Goal: Transaction & Acquisition: Purchase product/service

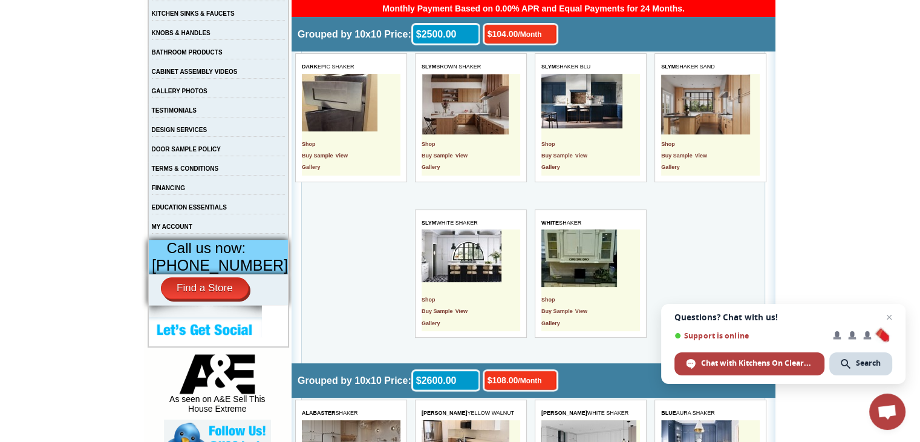
scroll to position [302, 0]
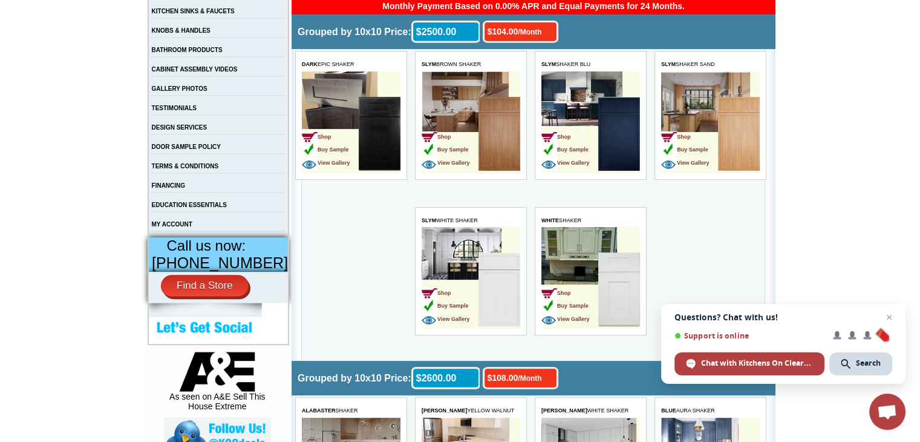
click at [614, 131] on img at bounding box center [619, 134] width 42 height 74
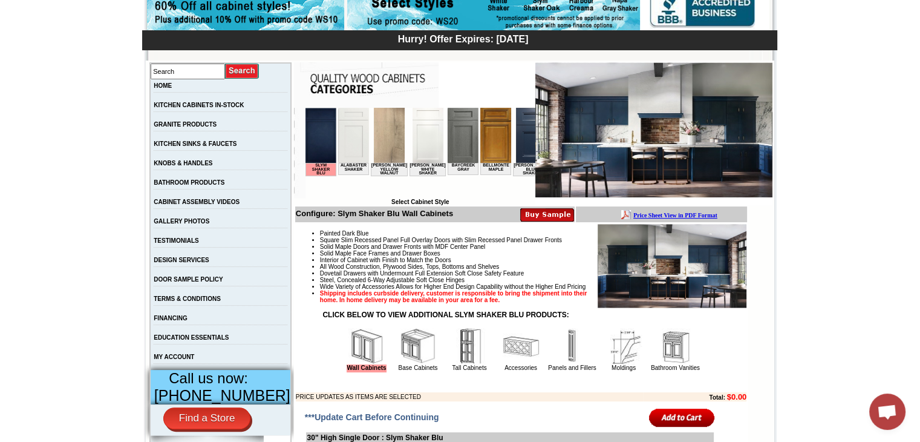
scroll to position [181, 0]
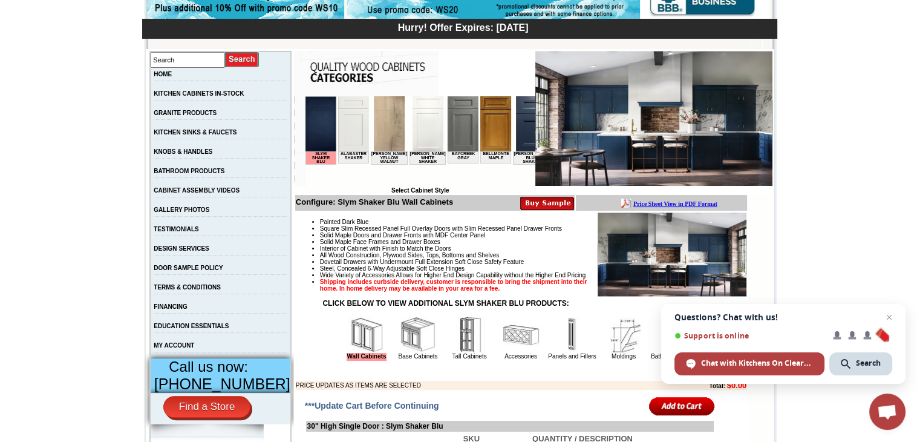
click at [348, 347] on img at bounding box center [366, 334] width 36 height 36
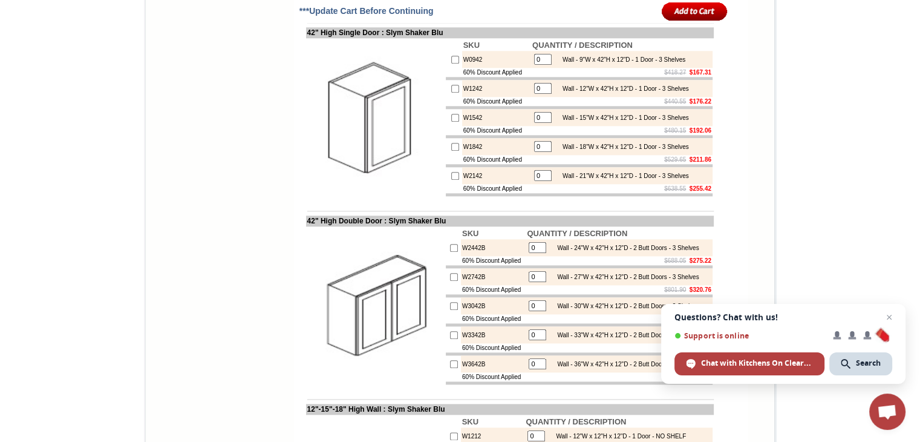
scroll to position [1331, 0]
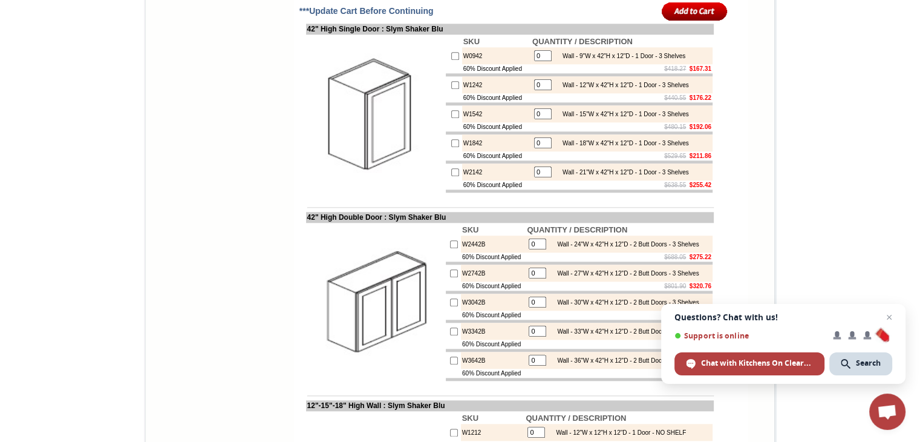
click at [451, 89] on input "checkbox" at bounding box center [455, 85] width 8 height 8
checkbox input "true"
type input "1"
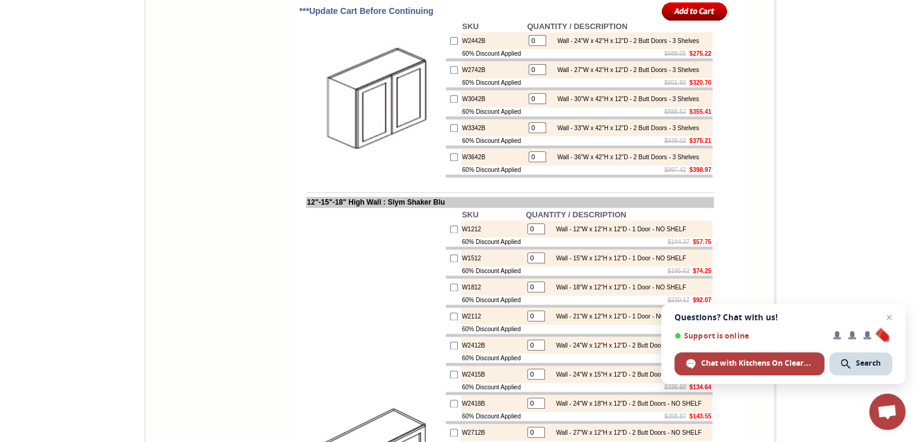
scroll to position [1572, 0]
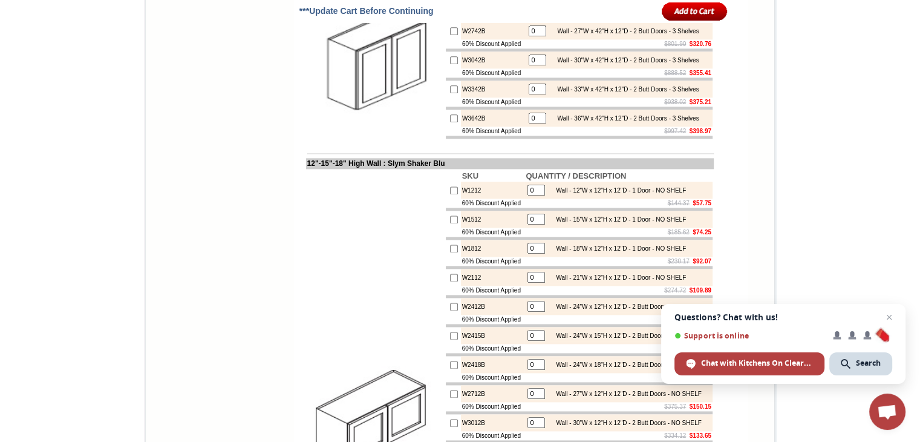
click at [533, 7] on input "0" at bounding box center [538, 1] width 18 height 11
type input "1"
click at [450, 6] on input "checkbox" at bounding box center [454, 2] width 8 height 8
checkbox input "false"
type input "0"
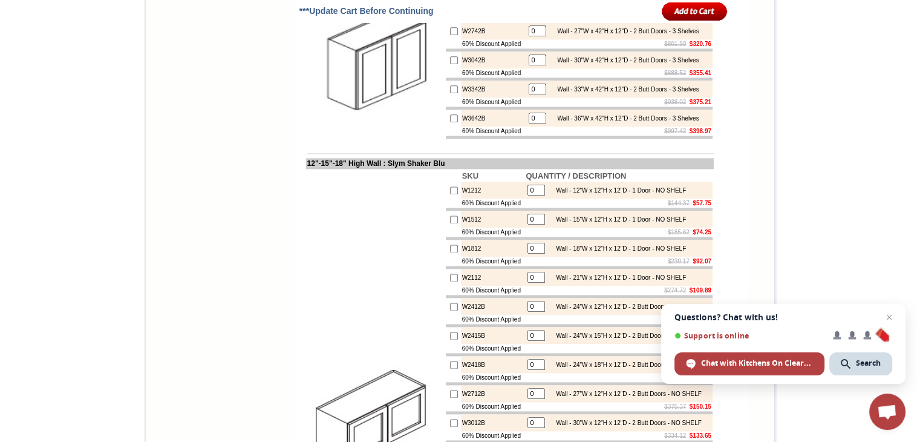
click at [450, 6] on input "checkbox" at bounding box center [454, 2] width 8 height 8
checkbox input "true"
type input "1"
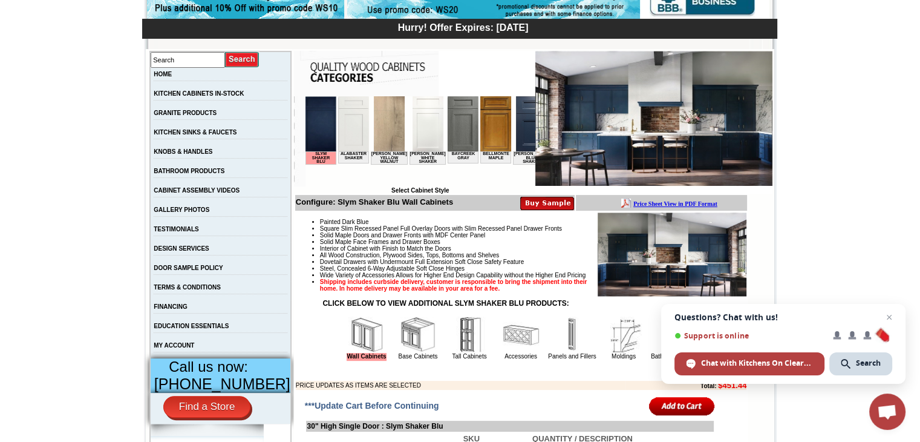
scroll to position [302, 0]
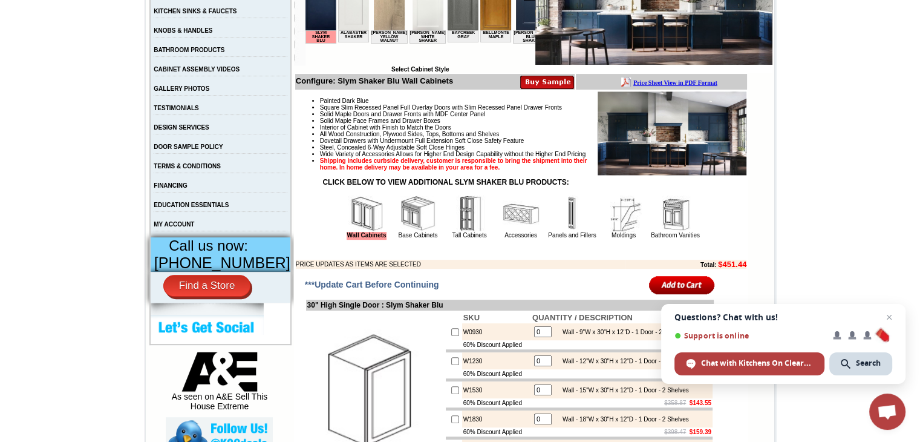
click at [411, 232] on img at bounding box center [418, 213] width 36 height 36
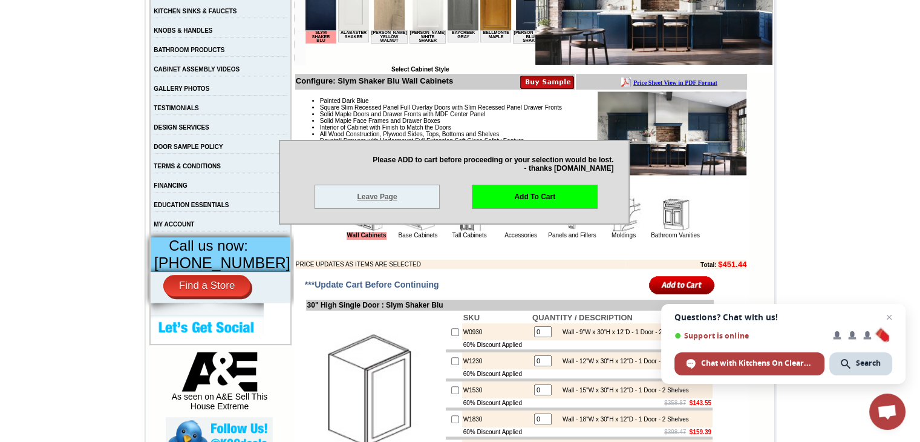
click at [426, 204] on link "Leave Page" at bounding box center [377, 196] width 126 height 24
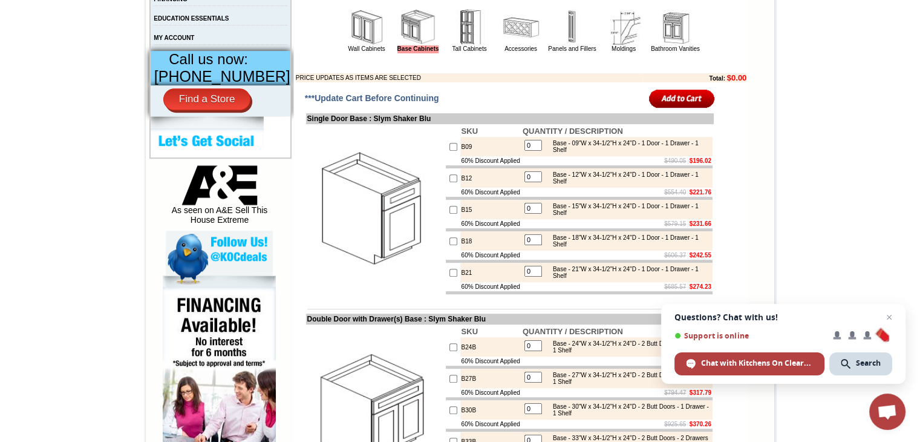
scroll to position [544, 0]
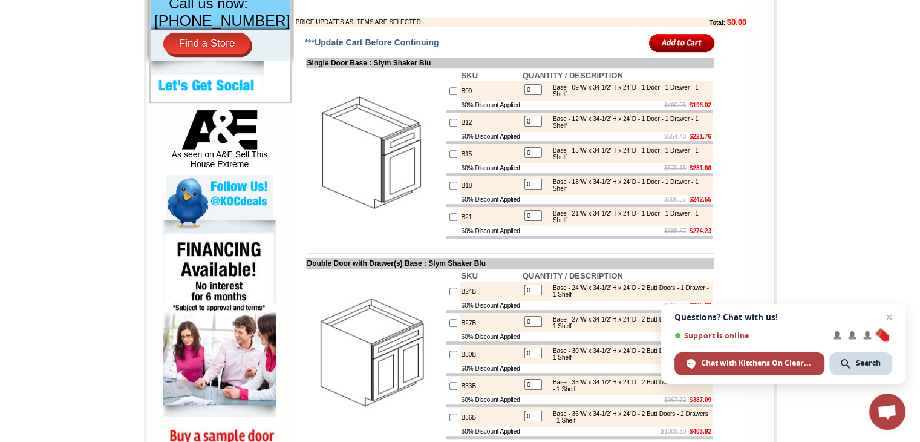
click at [449, 158] on input "checkbox" at bounding box center [453, 154] width 8 height 8
checkbox input "true"
type input "1"
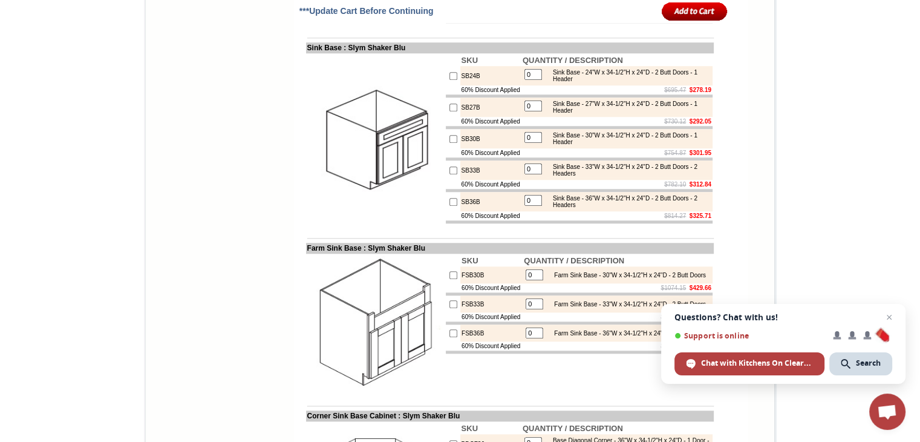
scroll to position [1210, 0]
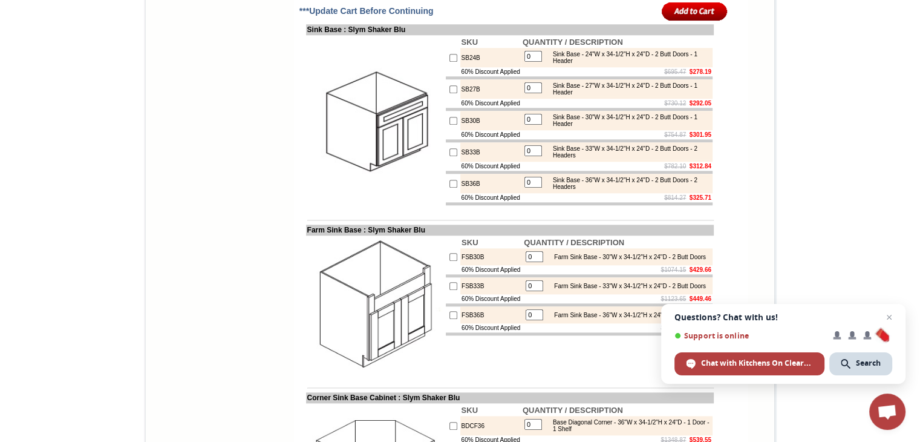
click at [446, 99] on td at bounding box center [453, 88] width 15 height 19
click at [449, 93] on input "checkbox" at bounding box center [453, 89] width 8 height 8
checkbox input "true"
type input "1"
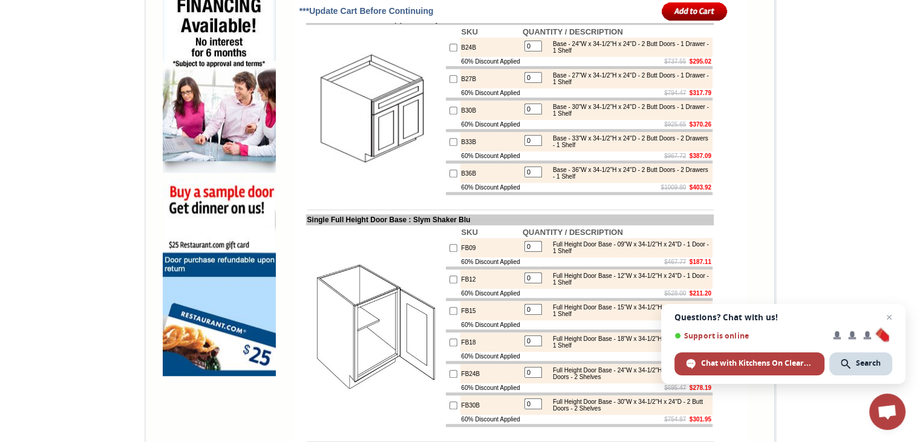
scroll to position [786, 0]
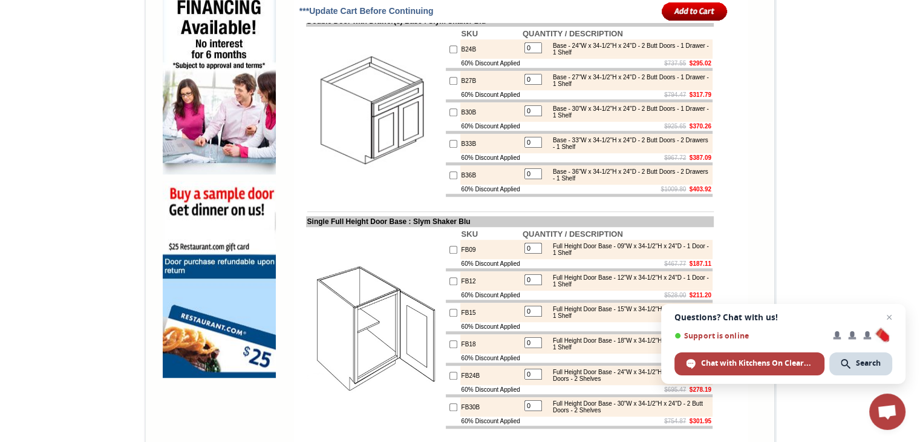
click at [449, 116] on input "checkbox" at bounding box center [453, 112] width 8 height 8
checkbox input "true"
type input "1"
click at [532, 116] on input "1" at bounding box center [533, 110] width 18 height 11
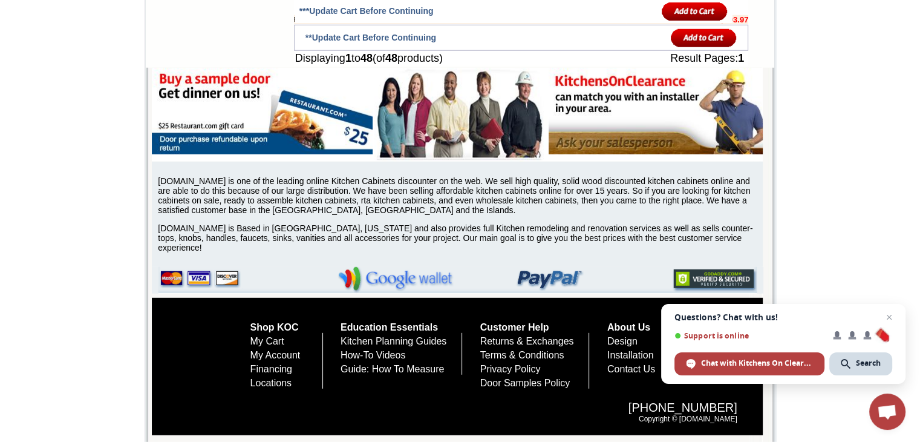
scroll to position [3629, 0]
type input "2"
click at [694, 48] on input "image" at bounding box center [704, 38] width 66 height 20
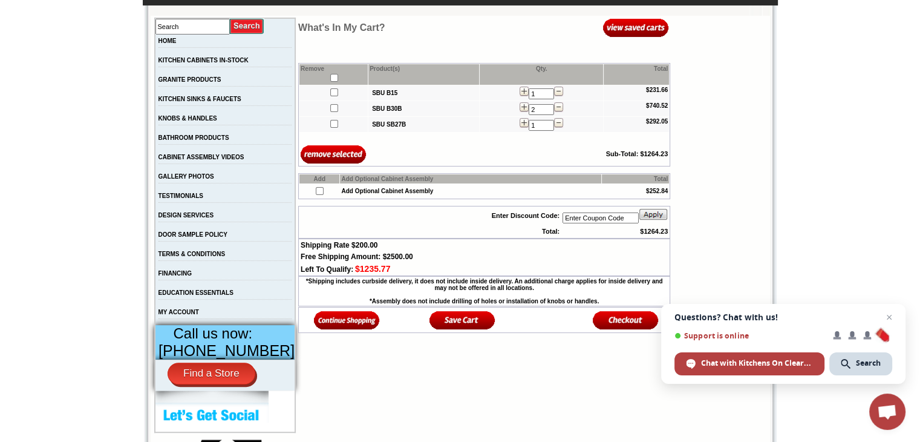
scroll to position [242, 0]
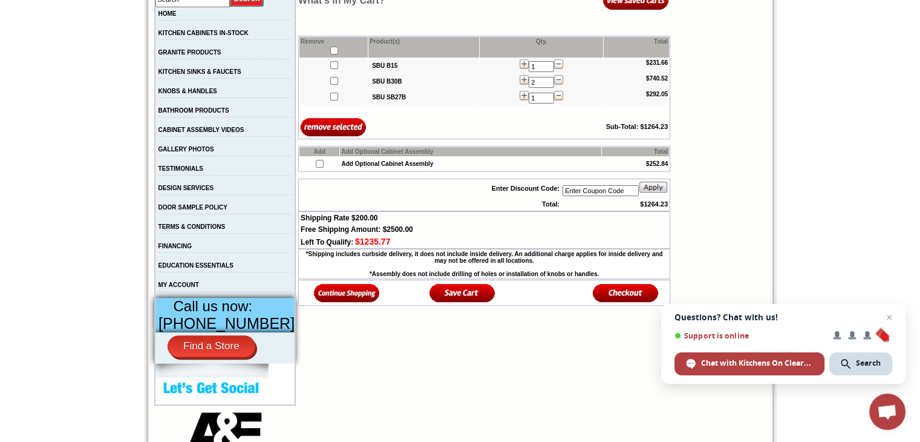
click at [349, 301] on img at bounding box center [347, 292] width 66 height 20
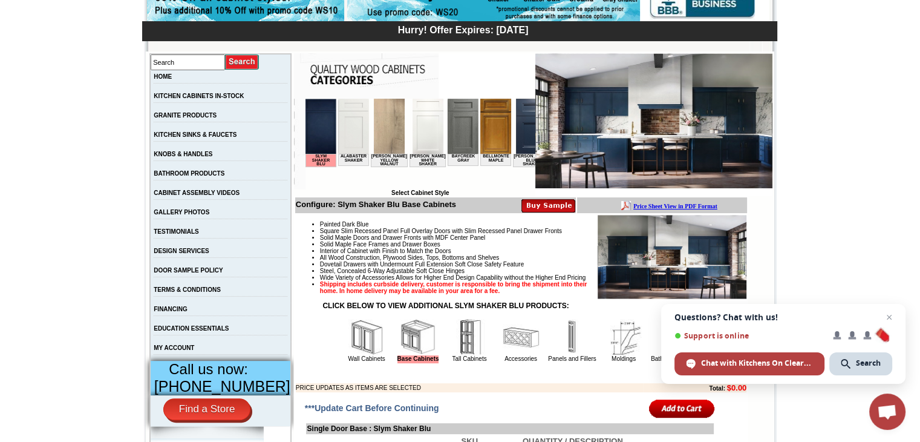
scroll to position [242, 0]
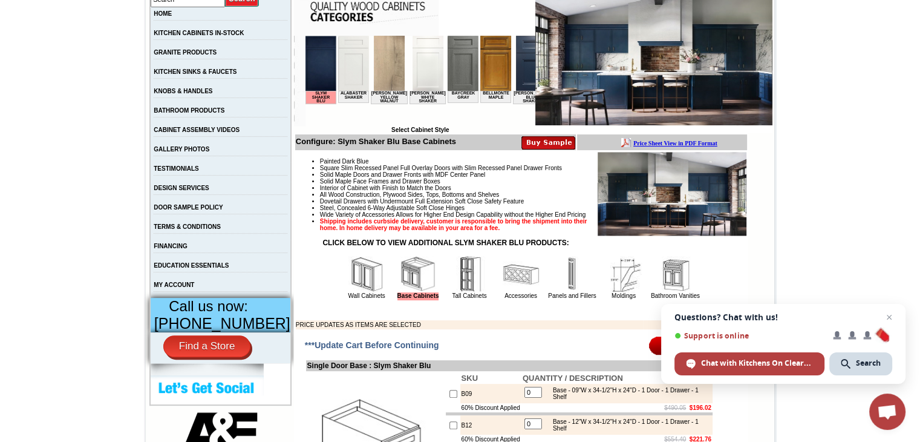
click at [348, 292] on img at bounding box center [366, 274] width 36 height 36
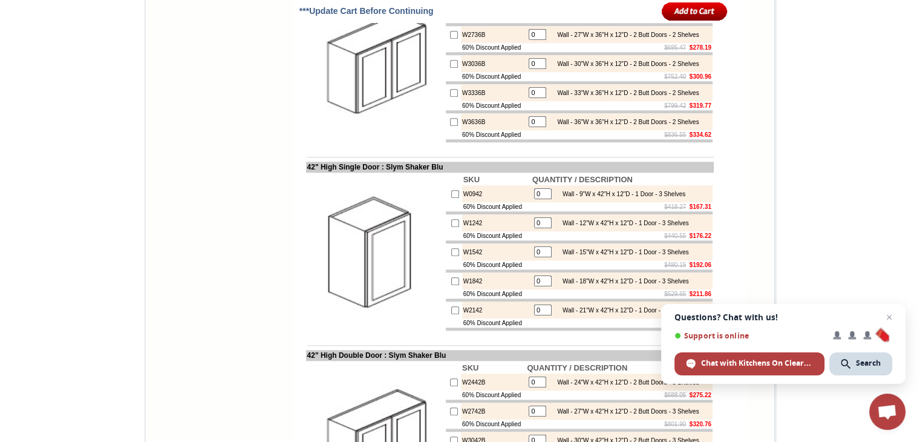
scroll to position [1210, 0]
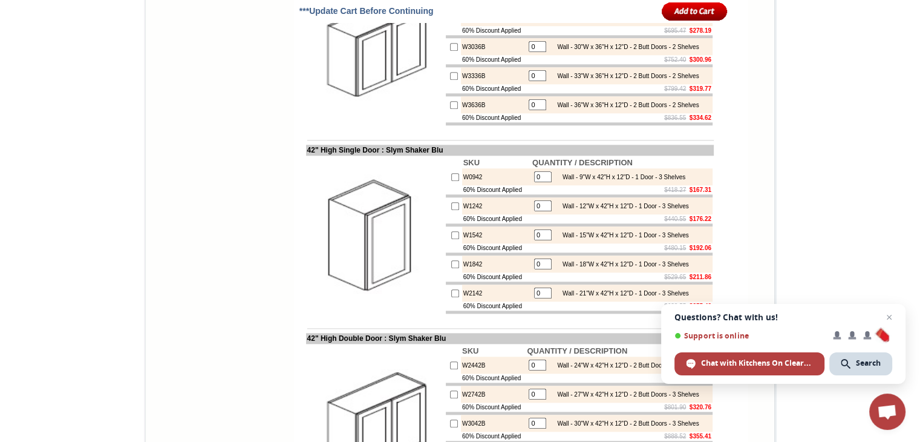
click at [451, 210] on input "checkbox" at bounding box center [455, 206] width 8 height 8
checkbox input "true"
type input "1"
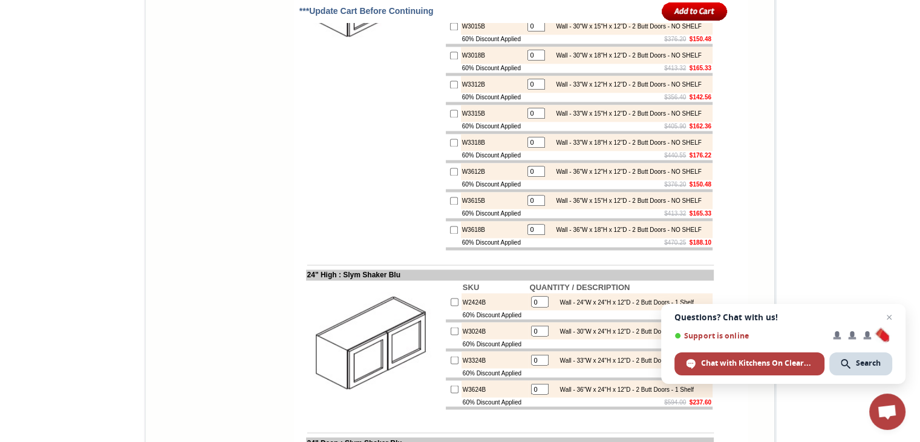
scroll to position [1996, 0]
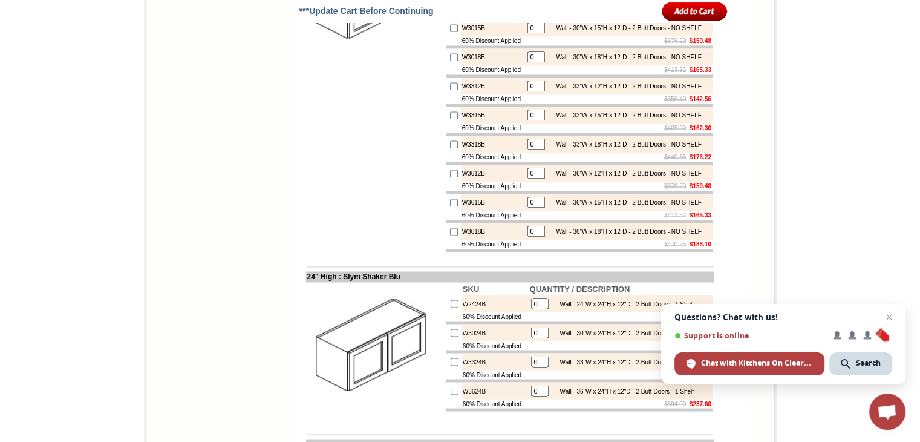
checkbox input "true"
type input "1"
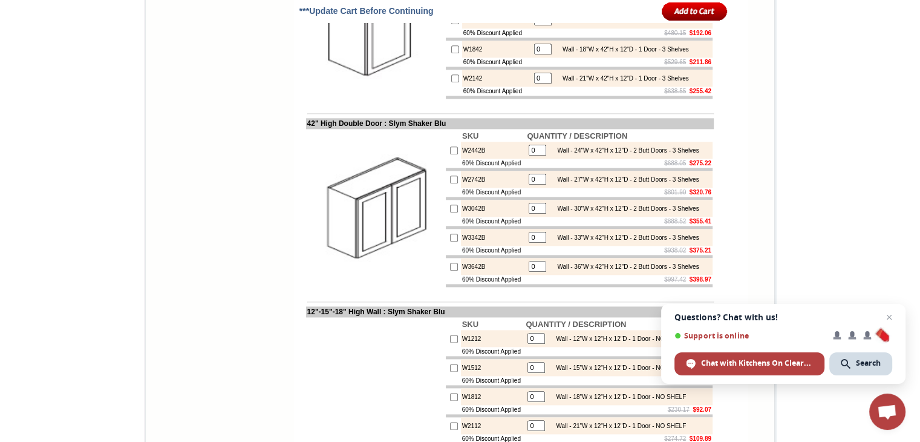
scroll to position [1442, 0]
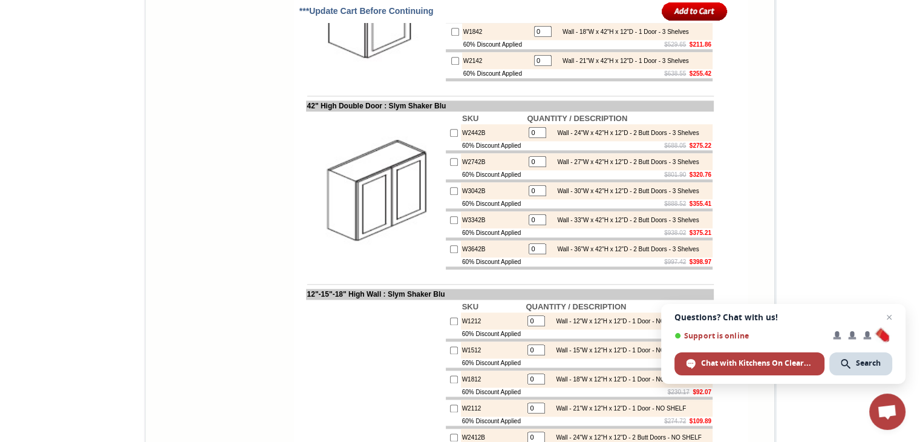
click at [450, 137] on input "checkbox" at bounding box center [454, 133] width 8 height 8
checkbox input "true"
type input "1"
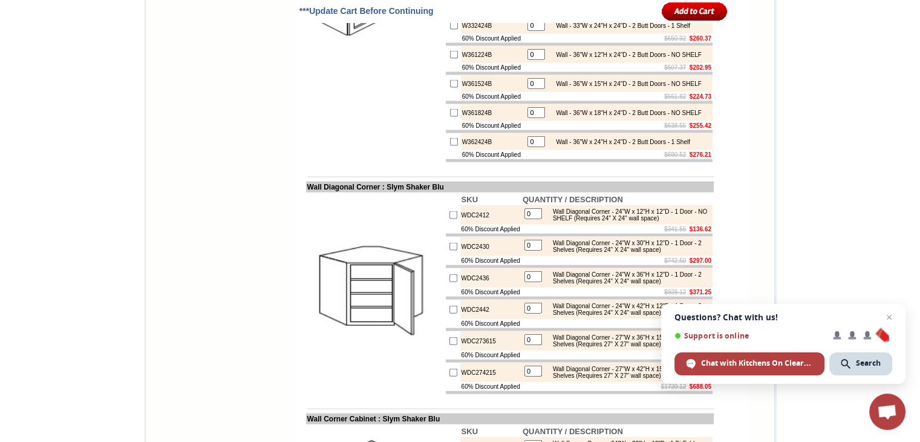
scroll to position [2651, 0]
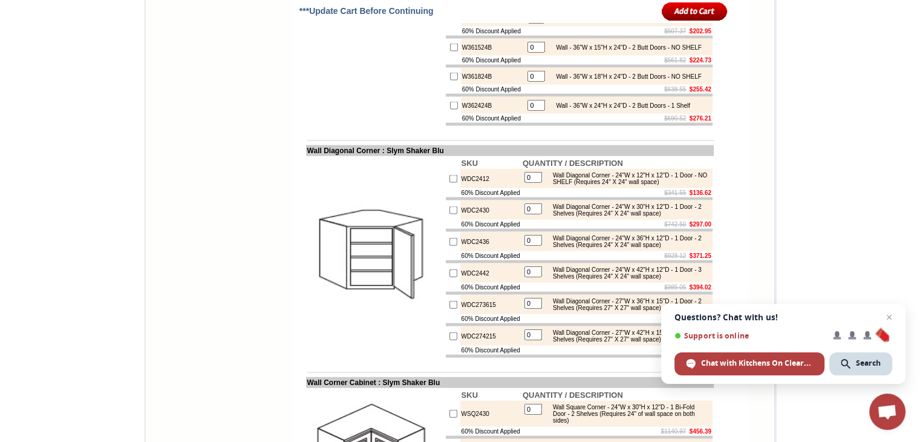
checkbox input "true"
type input "1"
click at [671, 8] on input "image" at bounding box center [695, 11] width 66 height 20
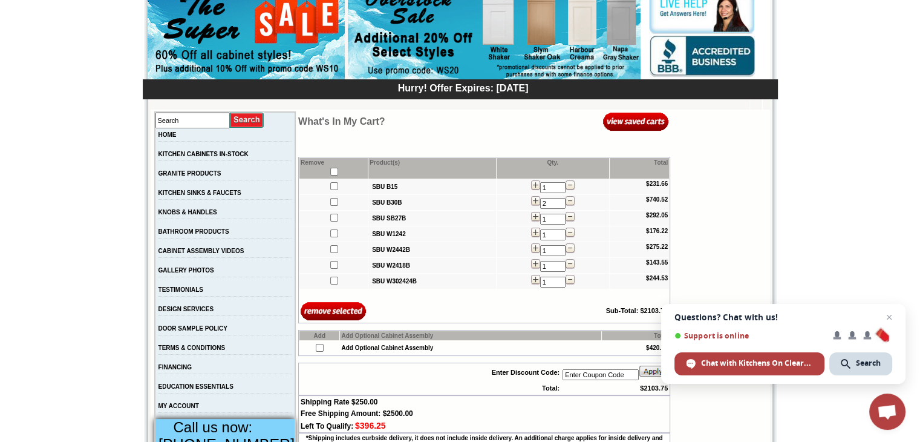
scroll to position [181, 0]
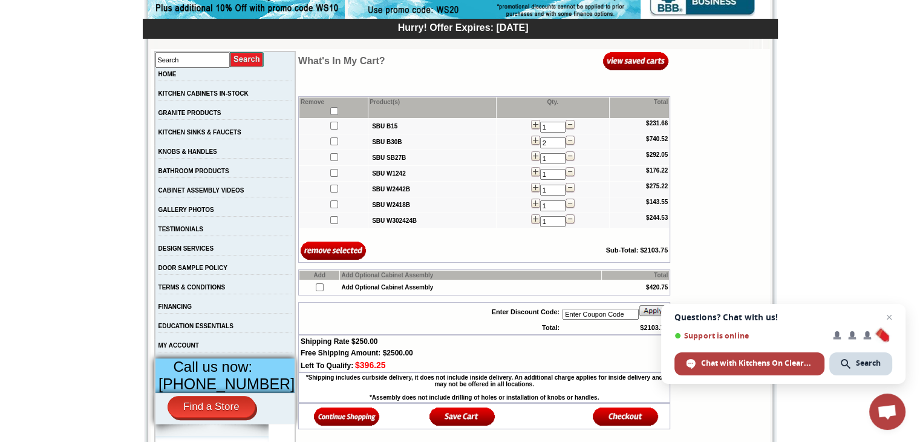
click at [316, 285] on input "checkbox" at bounding box center [320, 287] width 8 height 8
checkbox input "true"
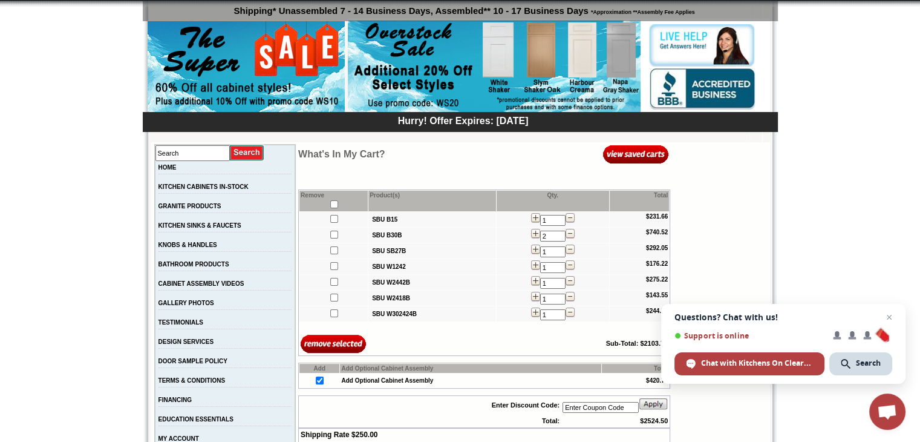
scroll to position [0, 0]
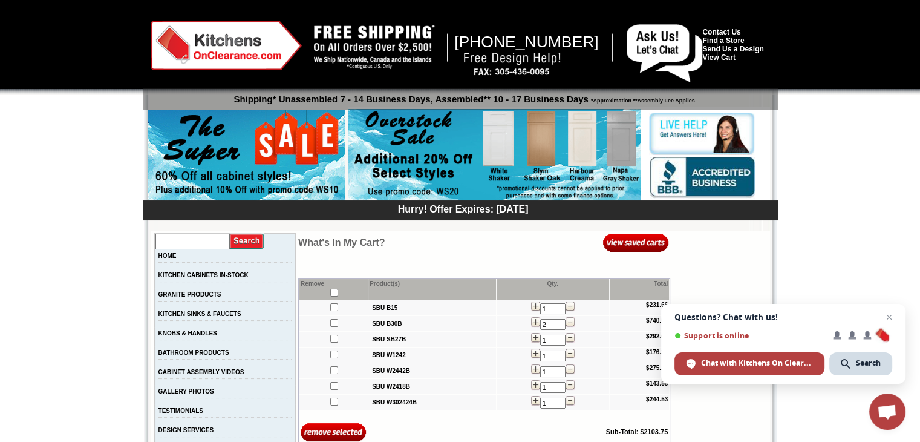
click at [204, 240] on input "text" at bounding box center [192, 241] width 74 height 16
type input "FILLER"
click at [242, 243] on input "image" at bounding box center [247, 241] width 34 height 16
click at [246, 244] on input "image" at bounding box center [247, 241] width 34 height 16
